Goal: Task Accomplishment & Management: Complete application form

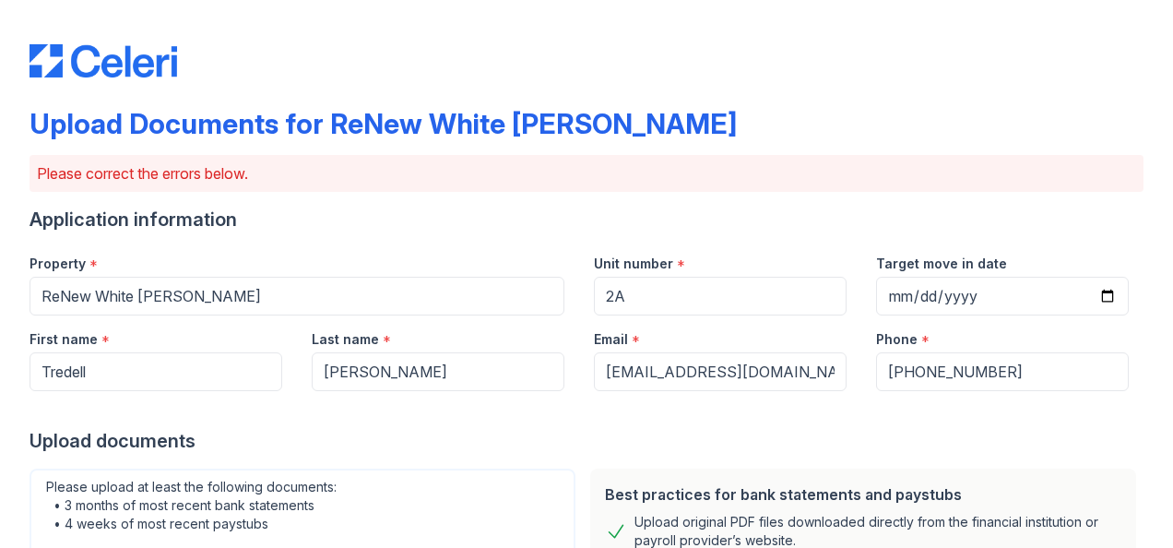
scroll to position [872, 0]
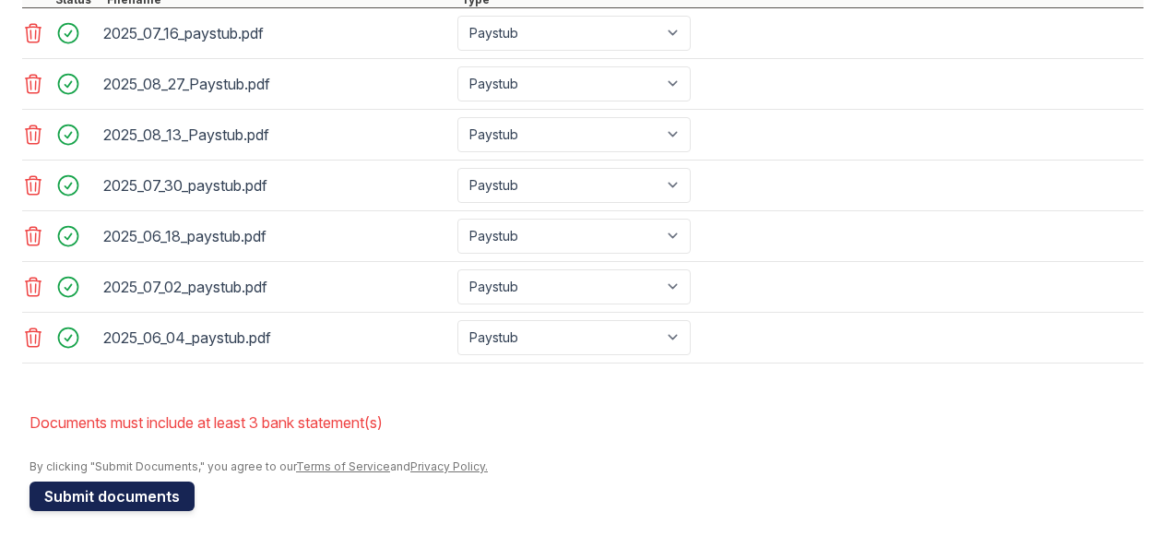
click at [114, 495] on button "Submit documents" at bounding box center [112, 496] width 165 height 30
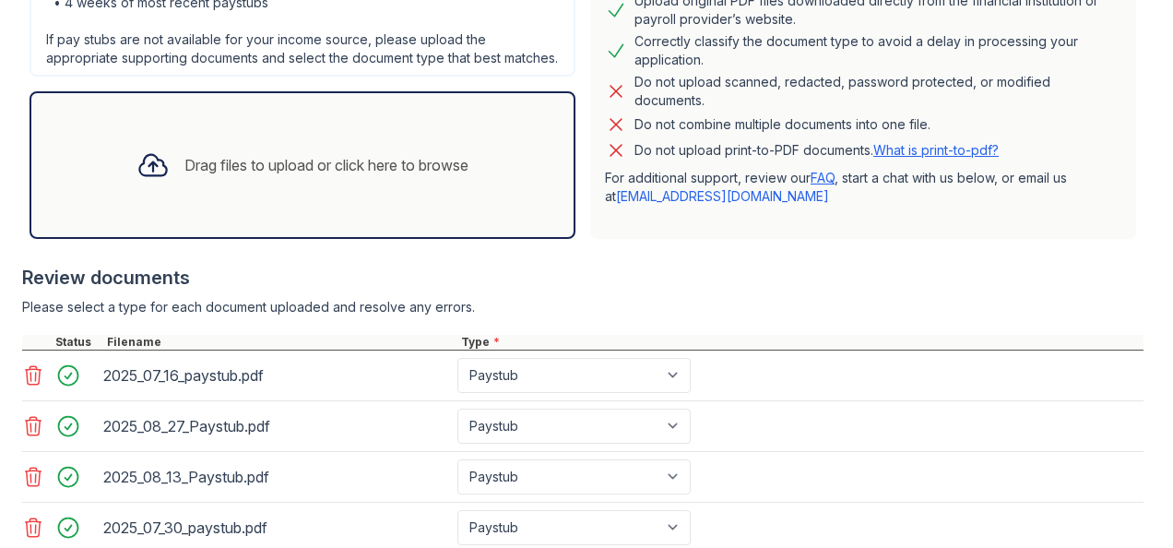
scroll to position [512, 0]
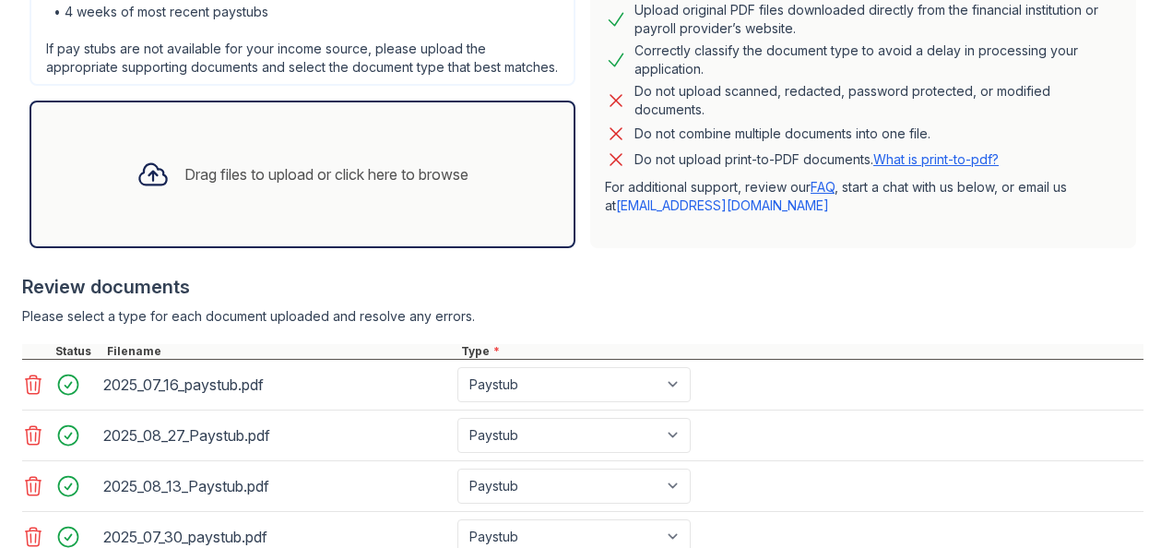
click at [233, 185] on div "Drag files to upload or click here to browse" at bounding box center [326, 174] width 284 height 22
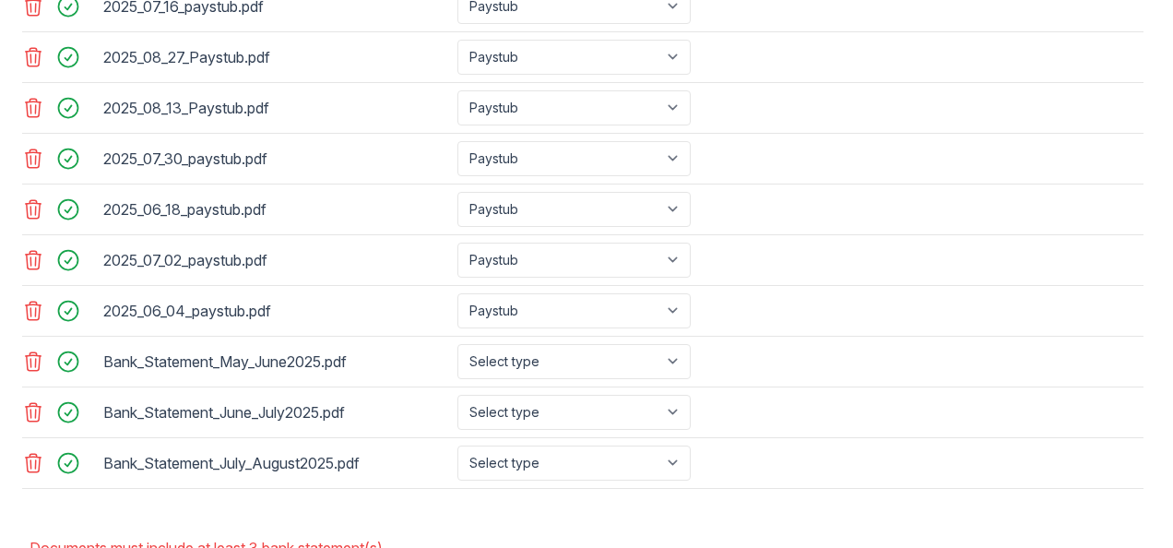
scroll to position [917, 0]
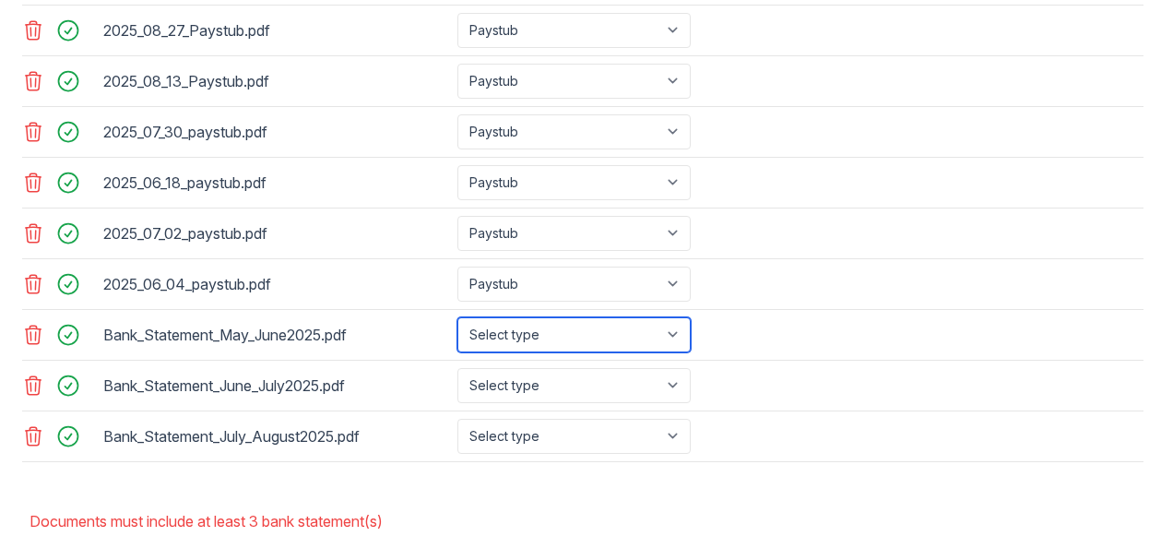
click at [677, 343] on select "Select type Paystub Bank Statement Offer Letter Tax Documents Benefit Award Let…" at bounding box center [573, 334] width 233 height 35
select select "bank_statement"
click at [457, 326] on select "Select type Paystub Bank Statement Offer Letter Tax Documents Benefit Award Let…" at bounding box center [573, 334] width 233 height 35
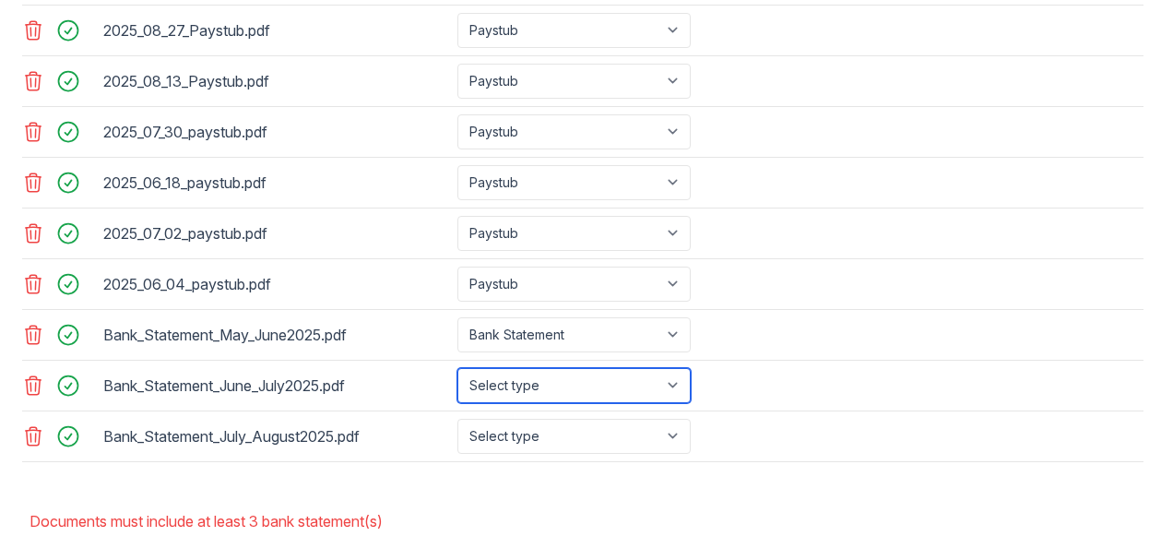
click at [674, 393] on select "Select type Paystub Bank Statement Offer Letter Tax Documents Benefit Award Let…" at bounding box center [573, 385] width 233 height 35
select select "bank_statement"
click at [457, 376] on select "Select type Paystub Bank Statement Offer Letter Tax Documents Benefit Award Let…" at bounding box center [573, 385] width 233 height 35
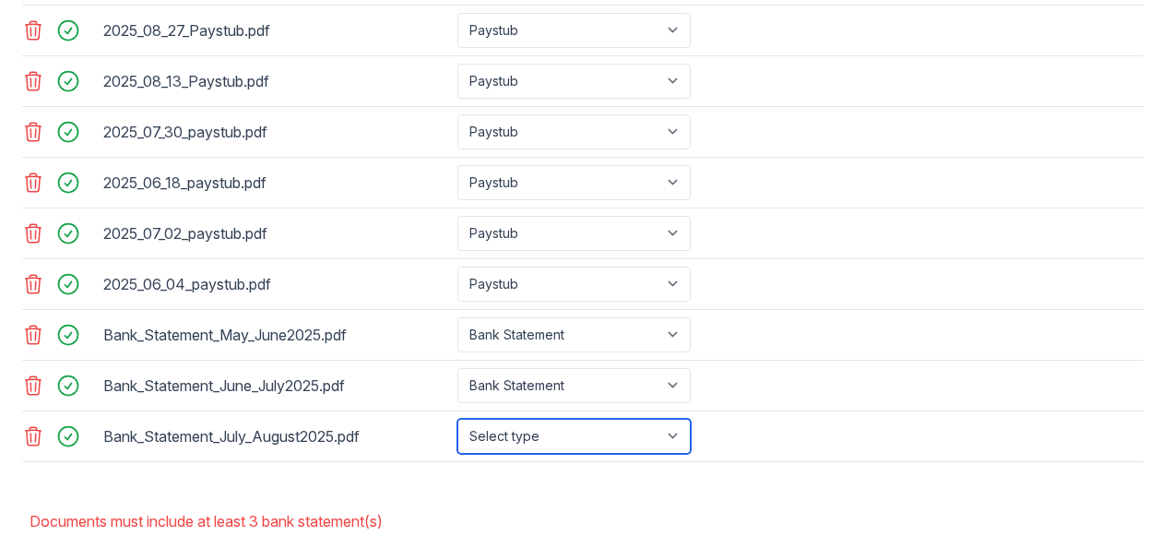
click at [673, 441] on select "Select type Paystub Bank Statement Offer Letter Tax Documents Benefit Award Let…" at bounding box center [573, 436] width 233 height 35
select select "bank_statement"
click at [457, 426] on select "Select type Paystub Bank Statement Offer Letter Tax Documents Benefit Award Let…" at bounding box center [573, 436] width 233 height 35
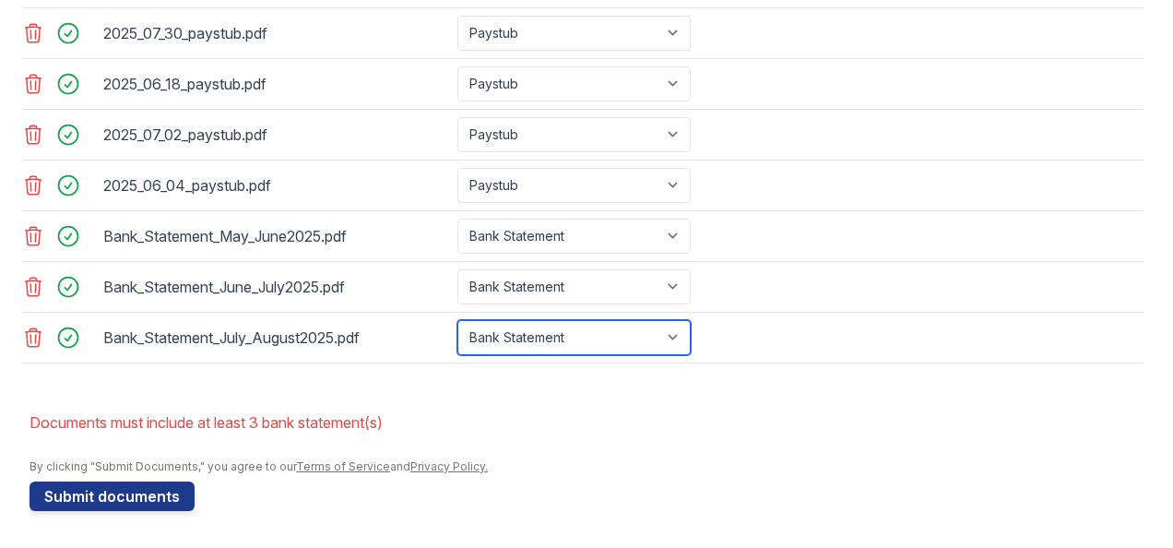
scroll to position [1023, 0]
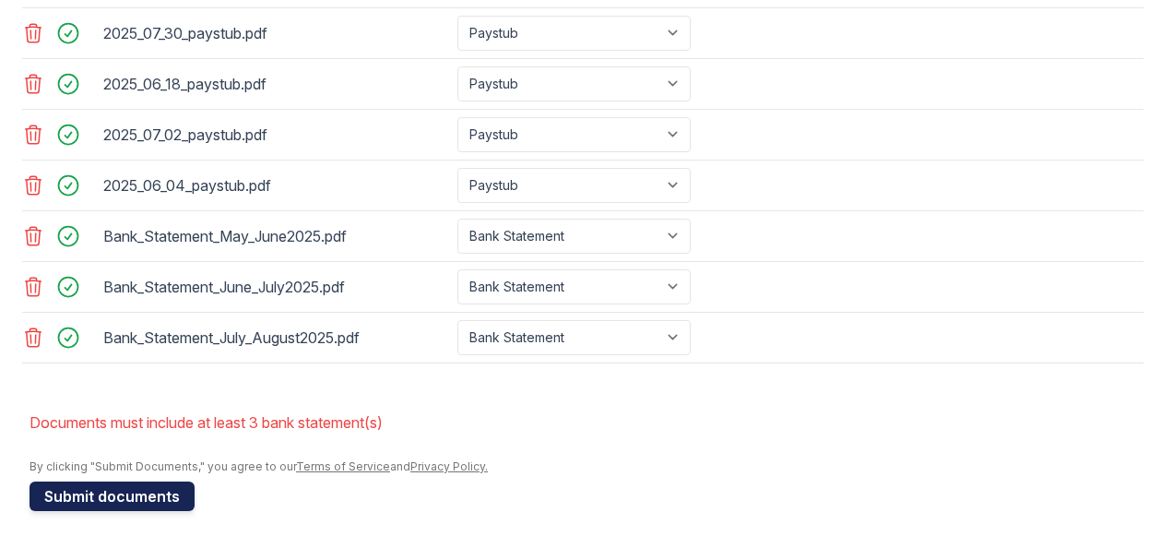
click at [129, 500] on button "Submit documents" at bounding box center [112, 496] width 165 height 30
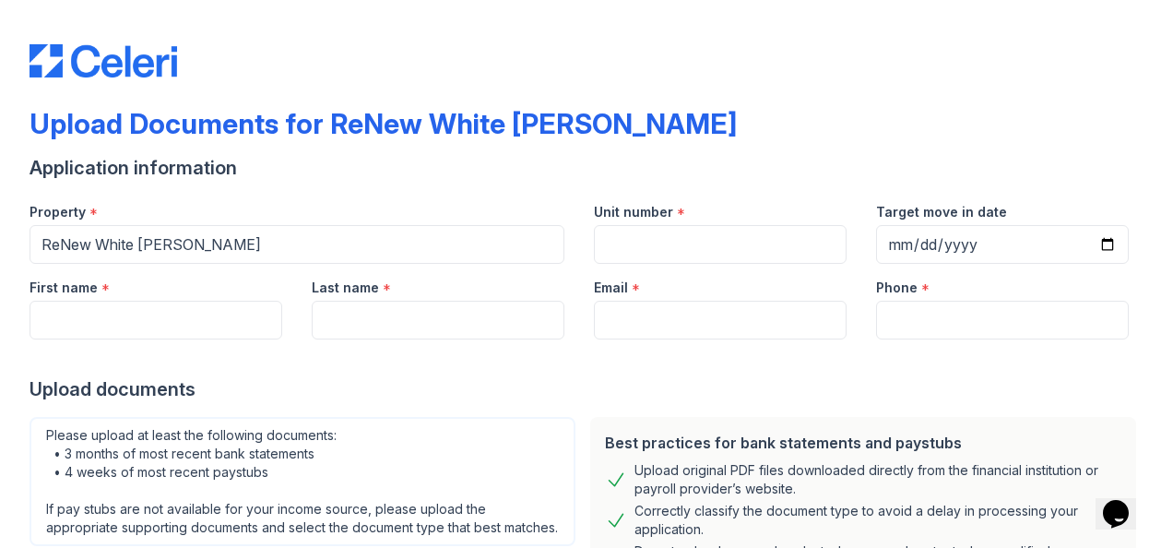
scroll to position [291, 0]
